Goal: Task Accomplishment & Management: Manage account settings

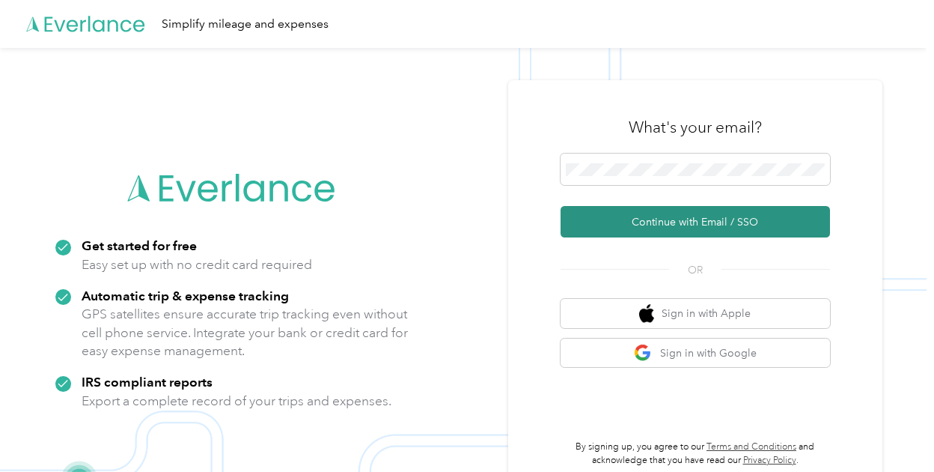
click at [651, 217] on button "Continue with Email / SSO" at bounding box center [696, 221] width 270 height 31
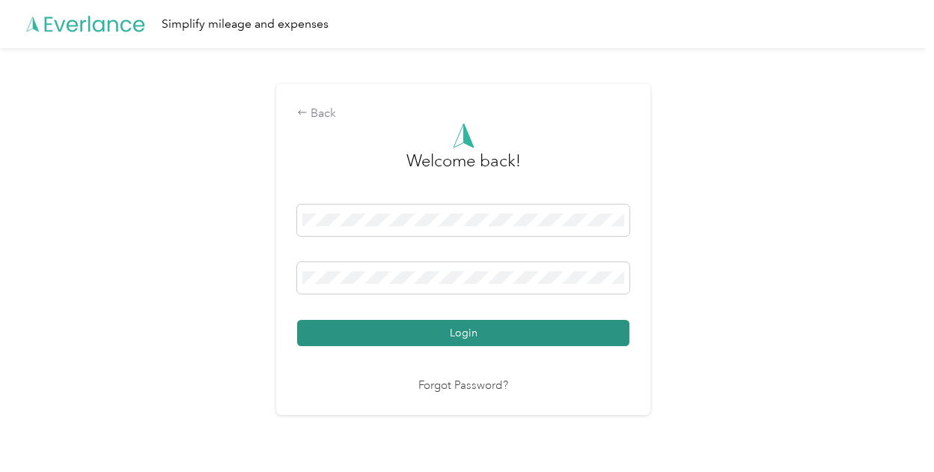
click at [503, 320] on button "Login" at bounding box center [463, 333] width 332 height 26
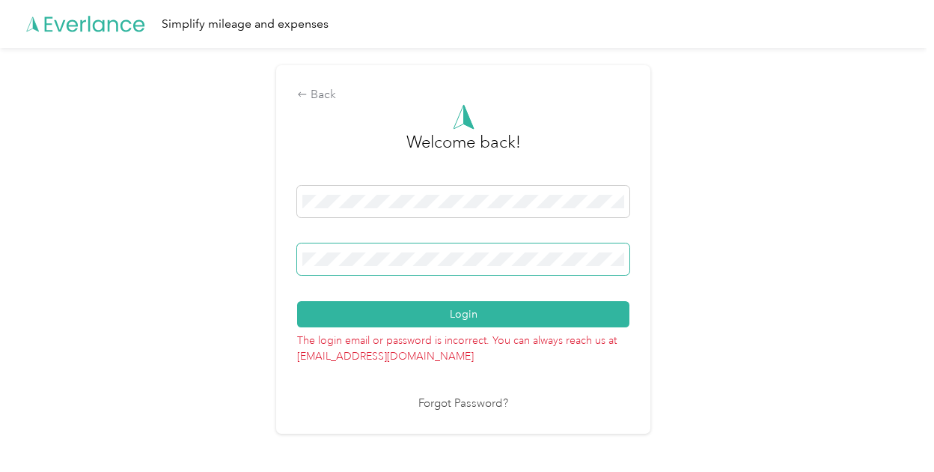
click at [297, 301] on button "Login" at bounding box center [463, 314] width 332 height 26
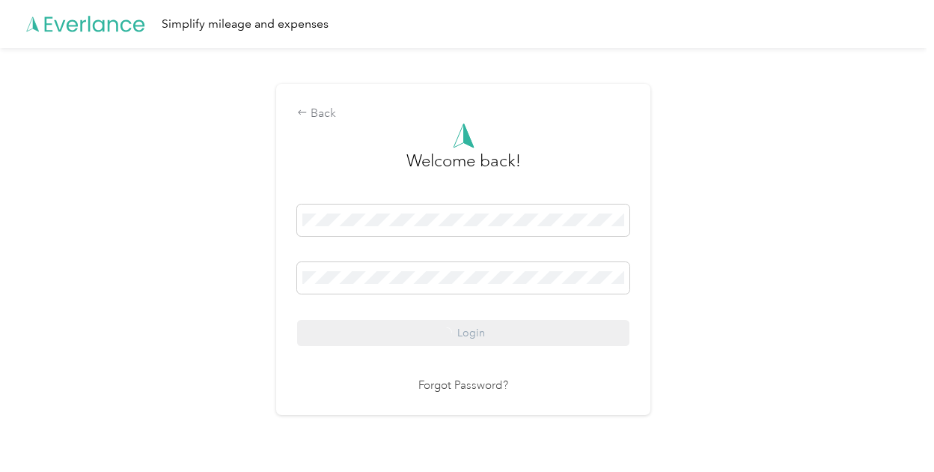
click at [812, 206] on div "Back Welcome back! Login Forgot Password?" at bounding box center [463, 255] width 927 height 415
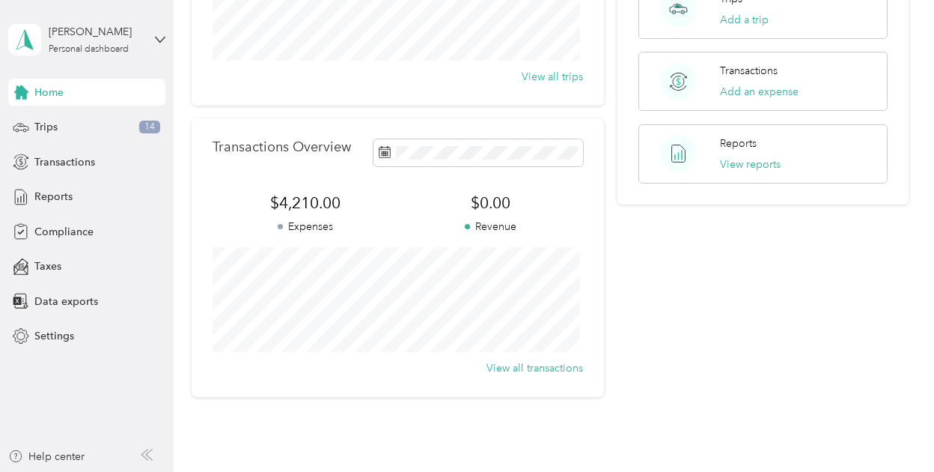
scroll to position [274, 0]
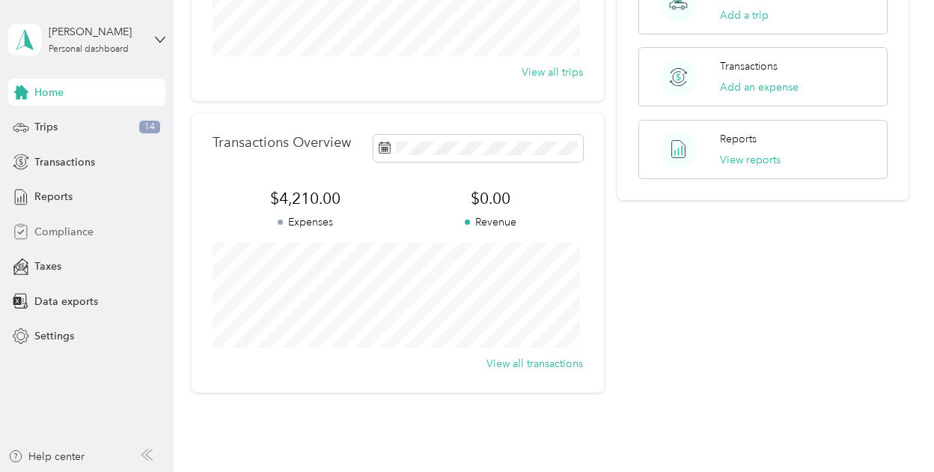
click at [62, 219] on div "Compliance" at bounding box center [86, 231] width 157 height 27
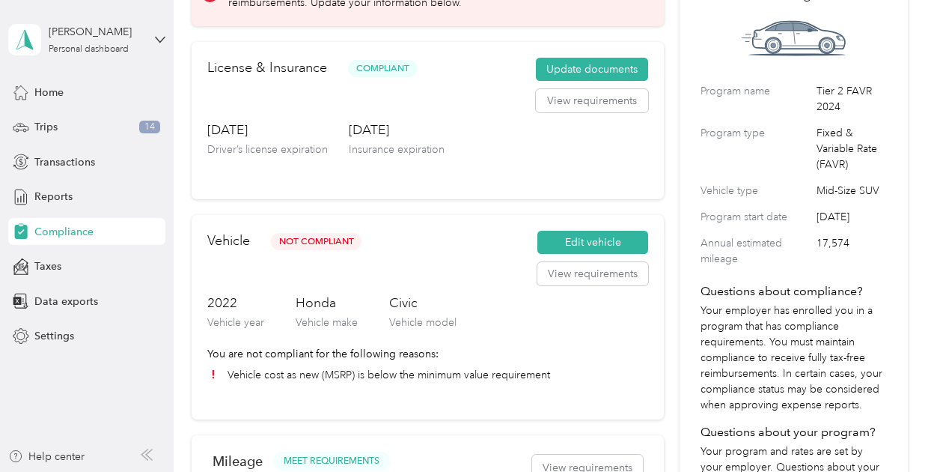
scroll to position [143, 0]
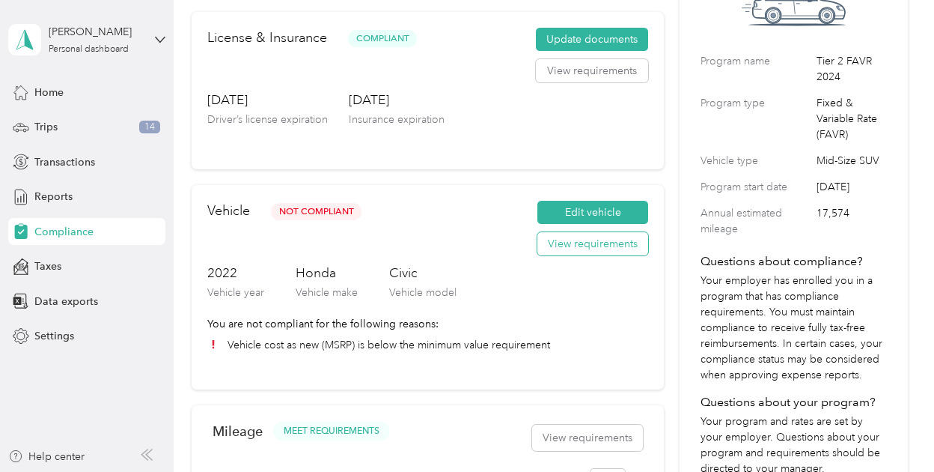
click at [607, 249] on button "View requirements" at bounding box center [593, 244] width 111 height 24
